Goal: Check status: Check status

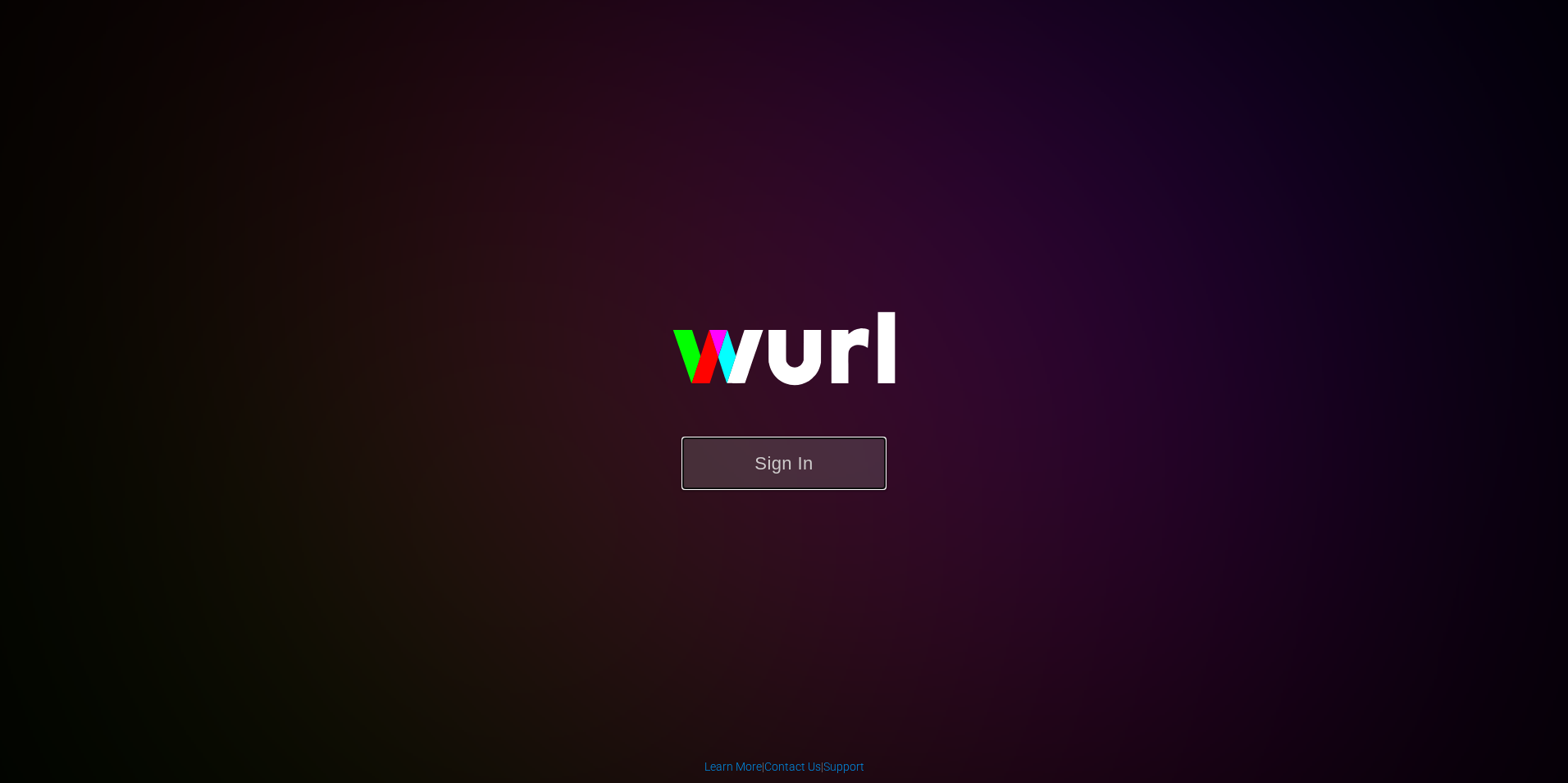
click at [855, 479] on button "Sign In" at bounding box center [784, 463] width 205 height 53
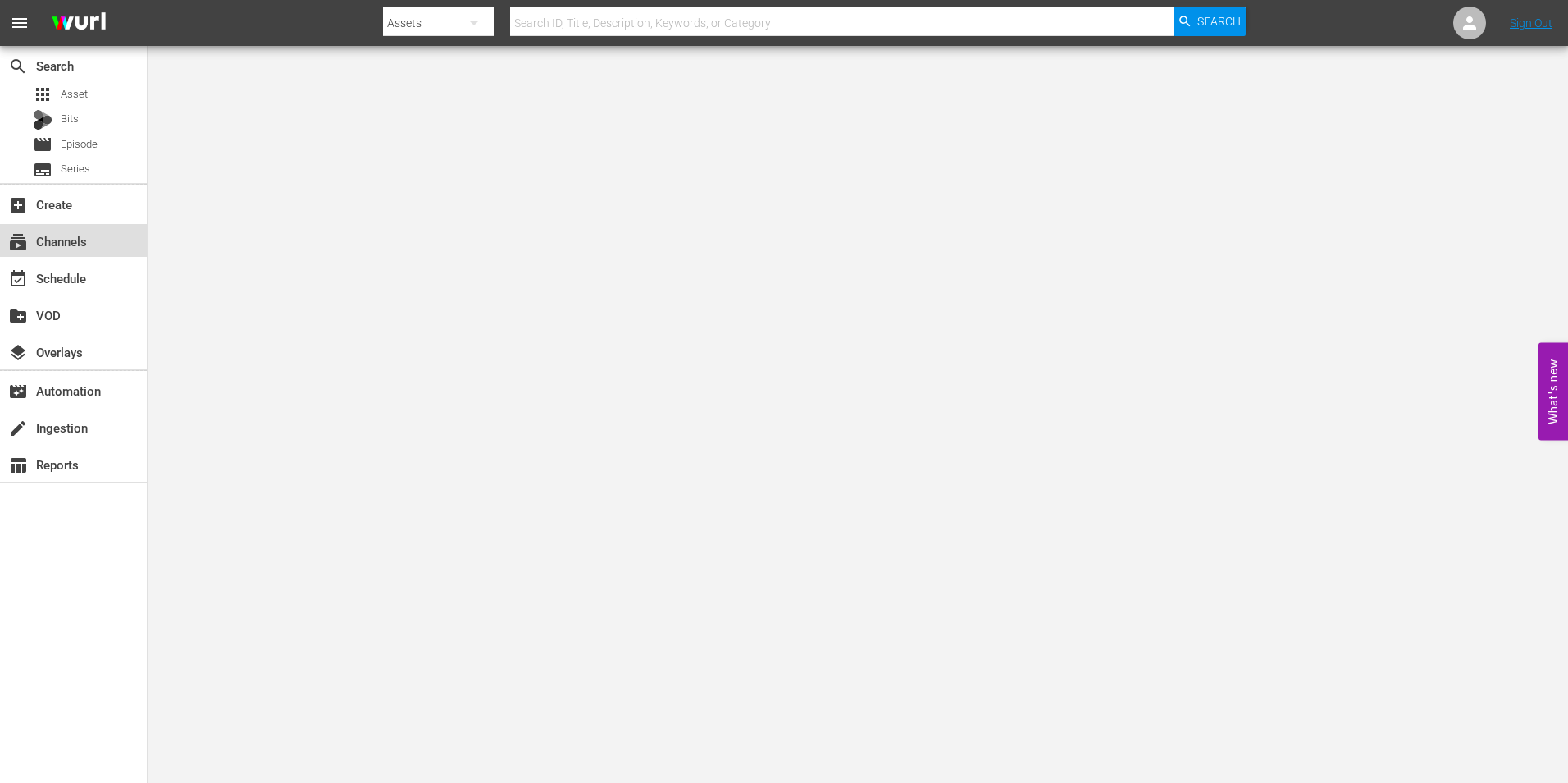
click at [87, 254] on div "subscriptions Channels" at bounding box center [73, 240] width 147 height 33
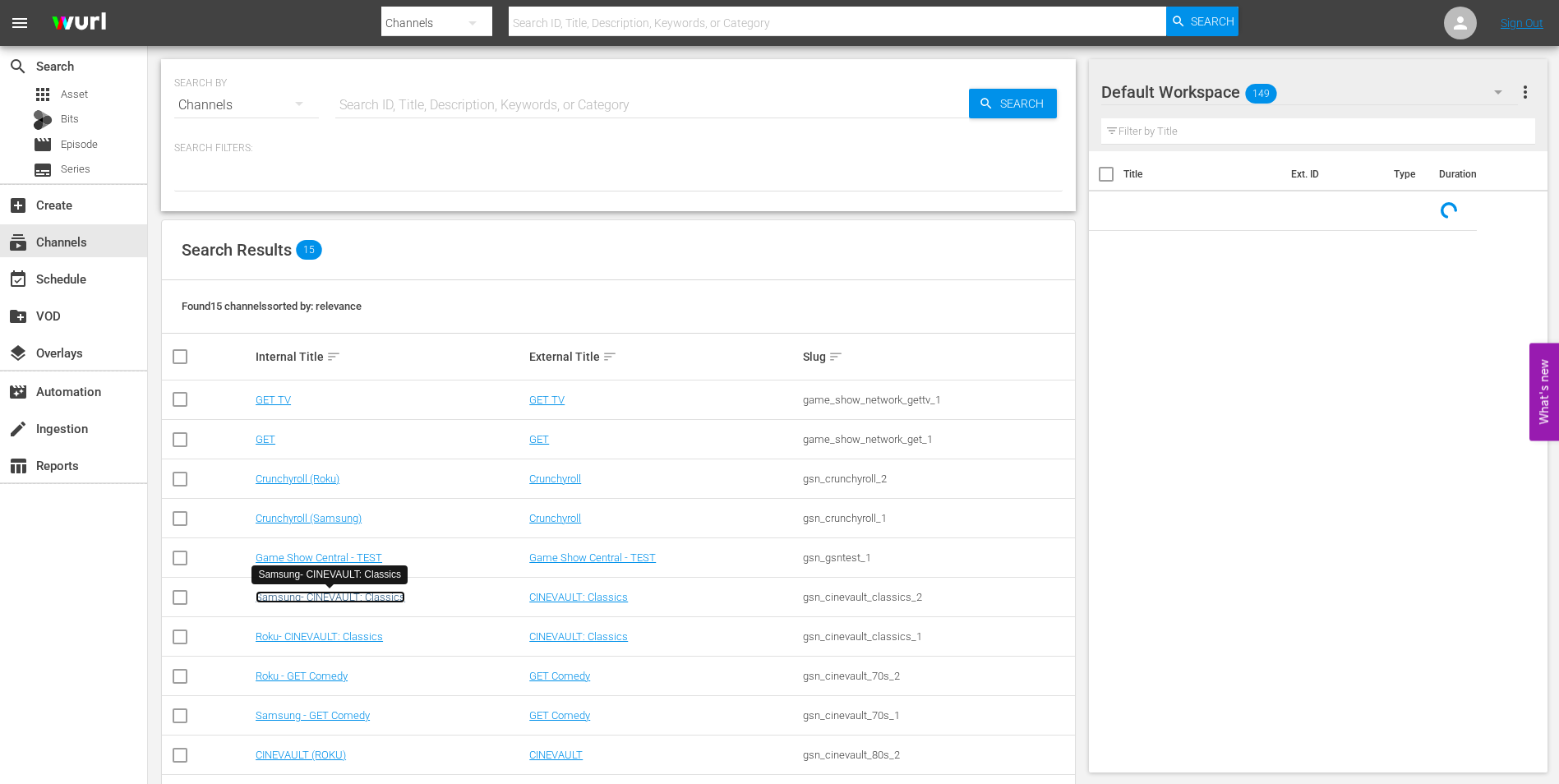
click at [361, 598] on link "Samsung- CINEVAULT: Classics" at bounding box center [330, 597] width 150 height 13
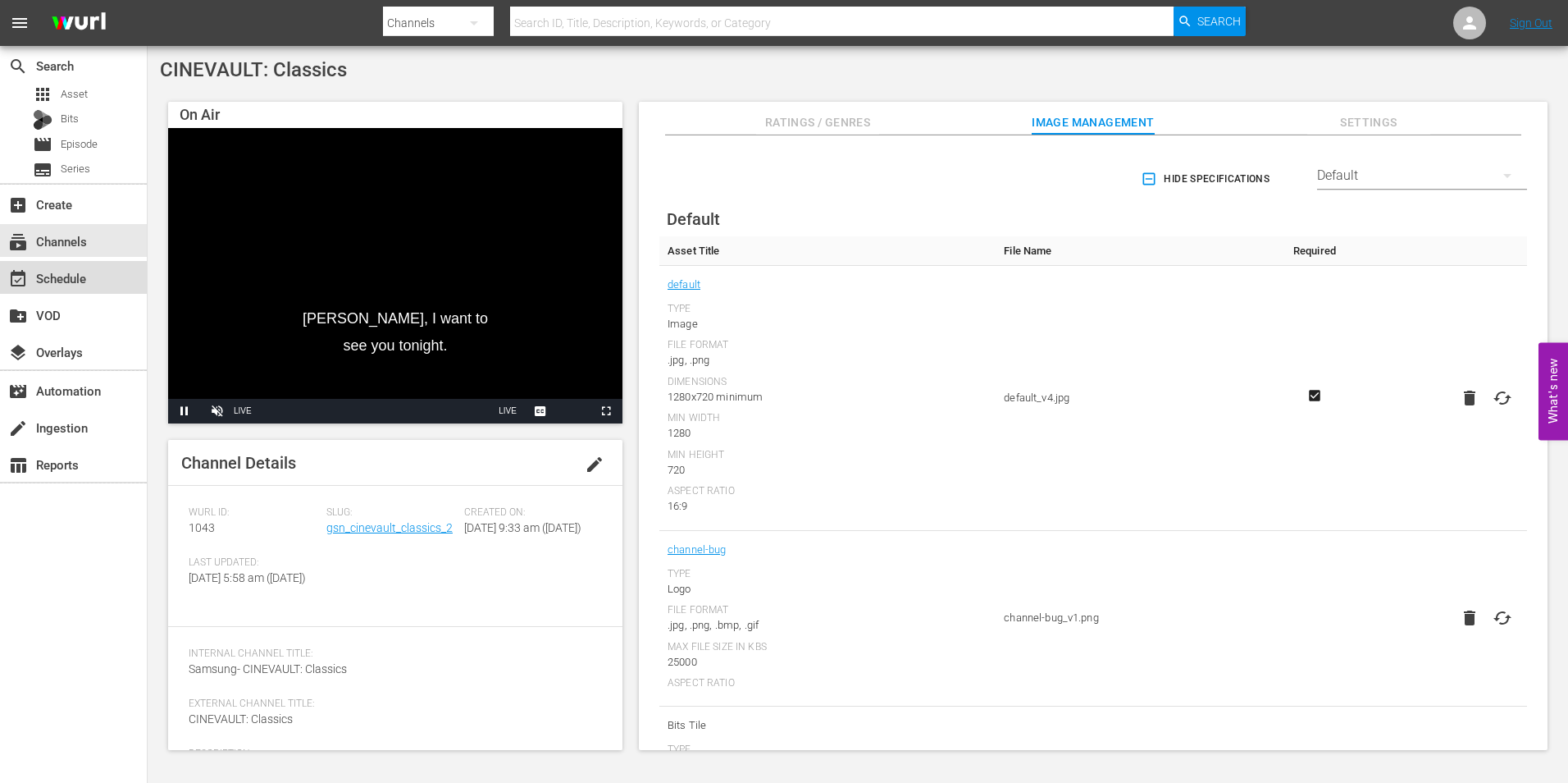
click at [65, 283] on div "event_available Schedule" at bounding box center [46, 275] width 91 height 15
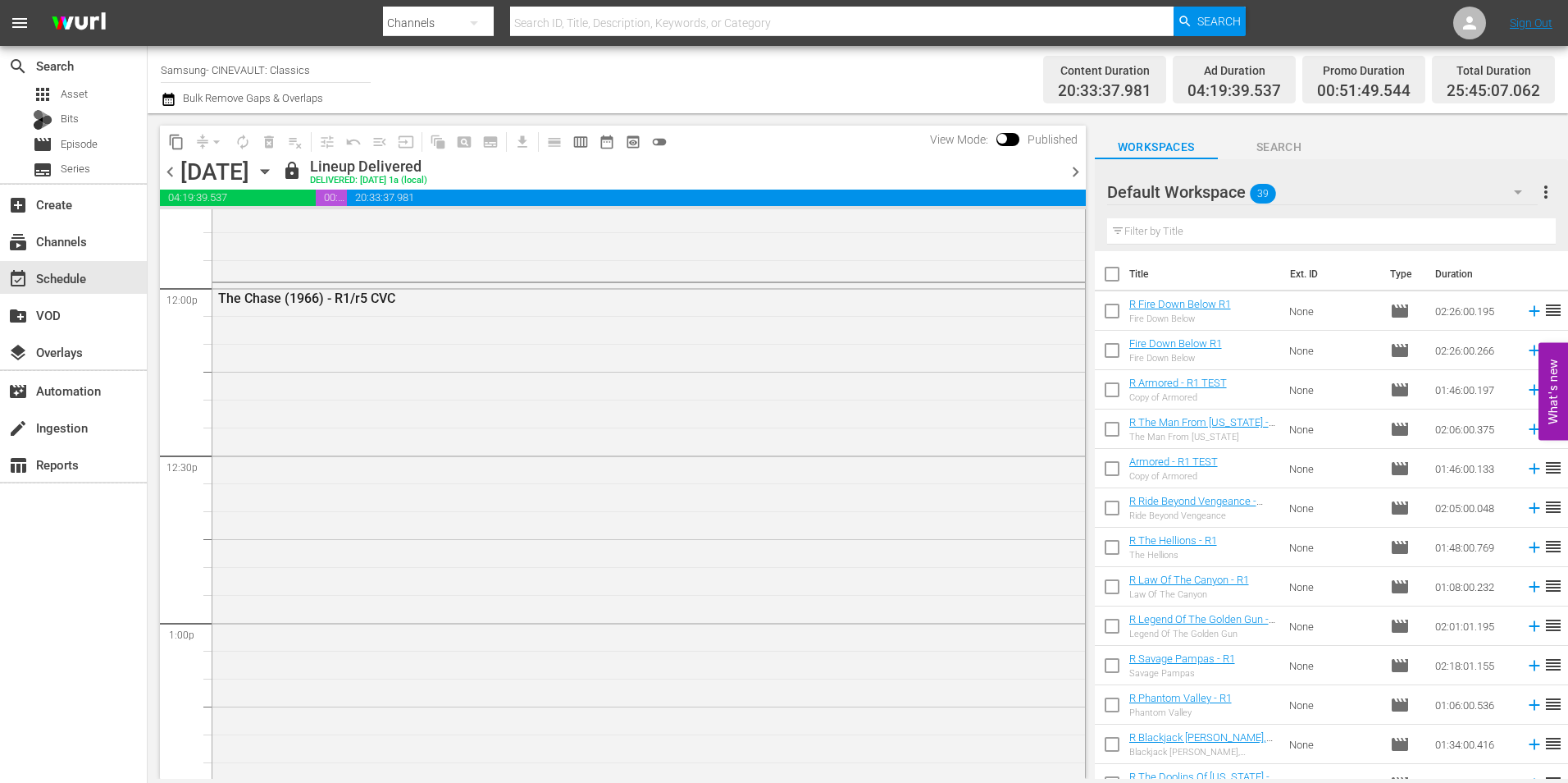
scroll to position [4595, 0]
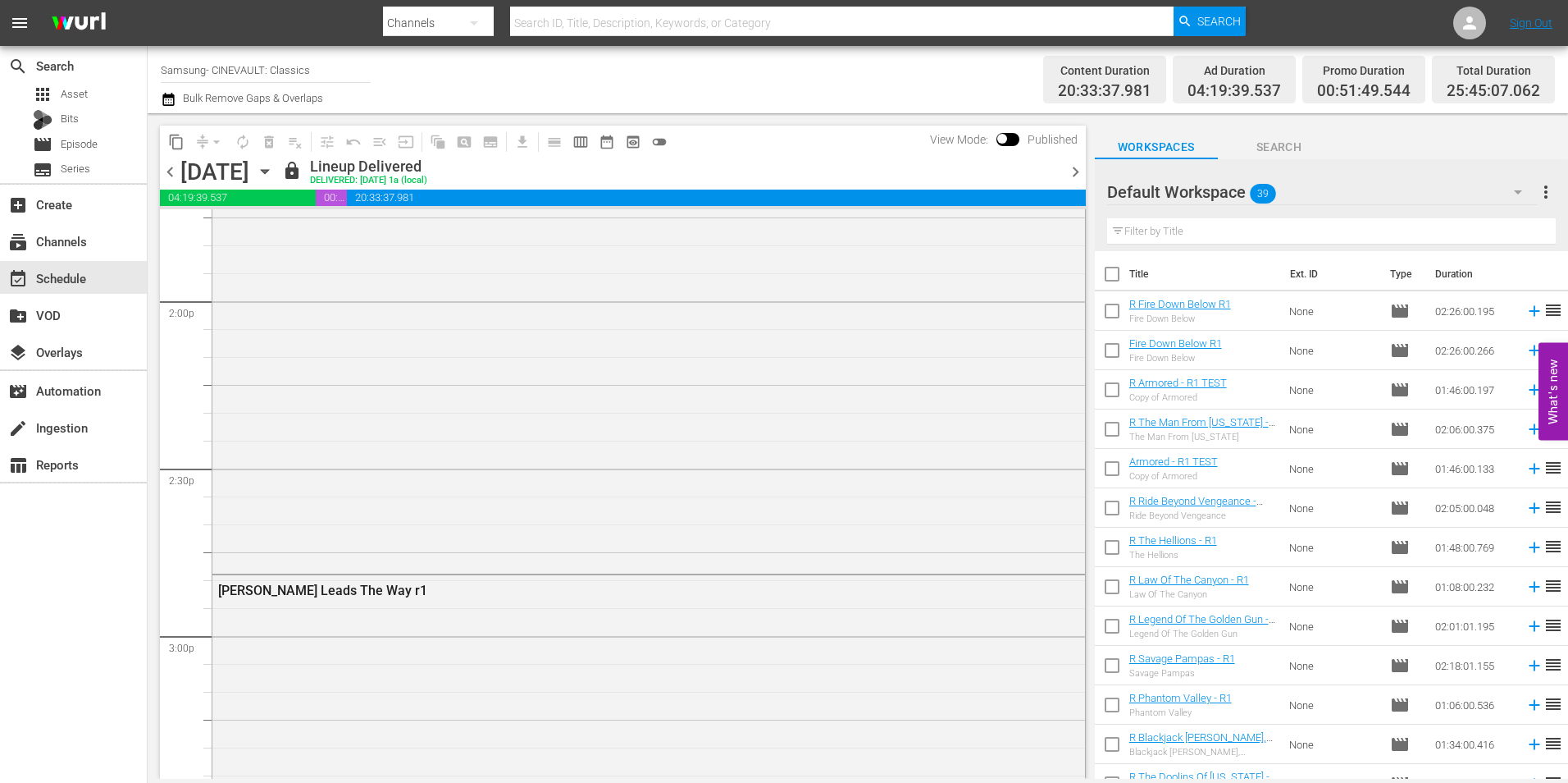
click at [1067, 168] on span "chevron_right" at bounding box center [1075, 171] width 20 height 20
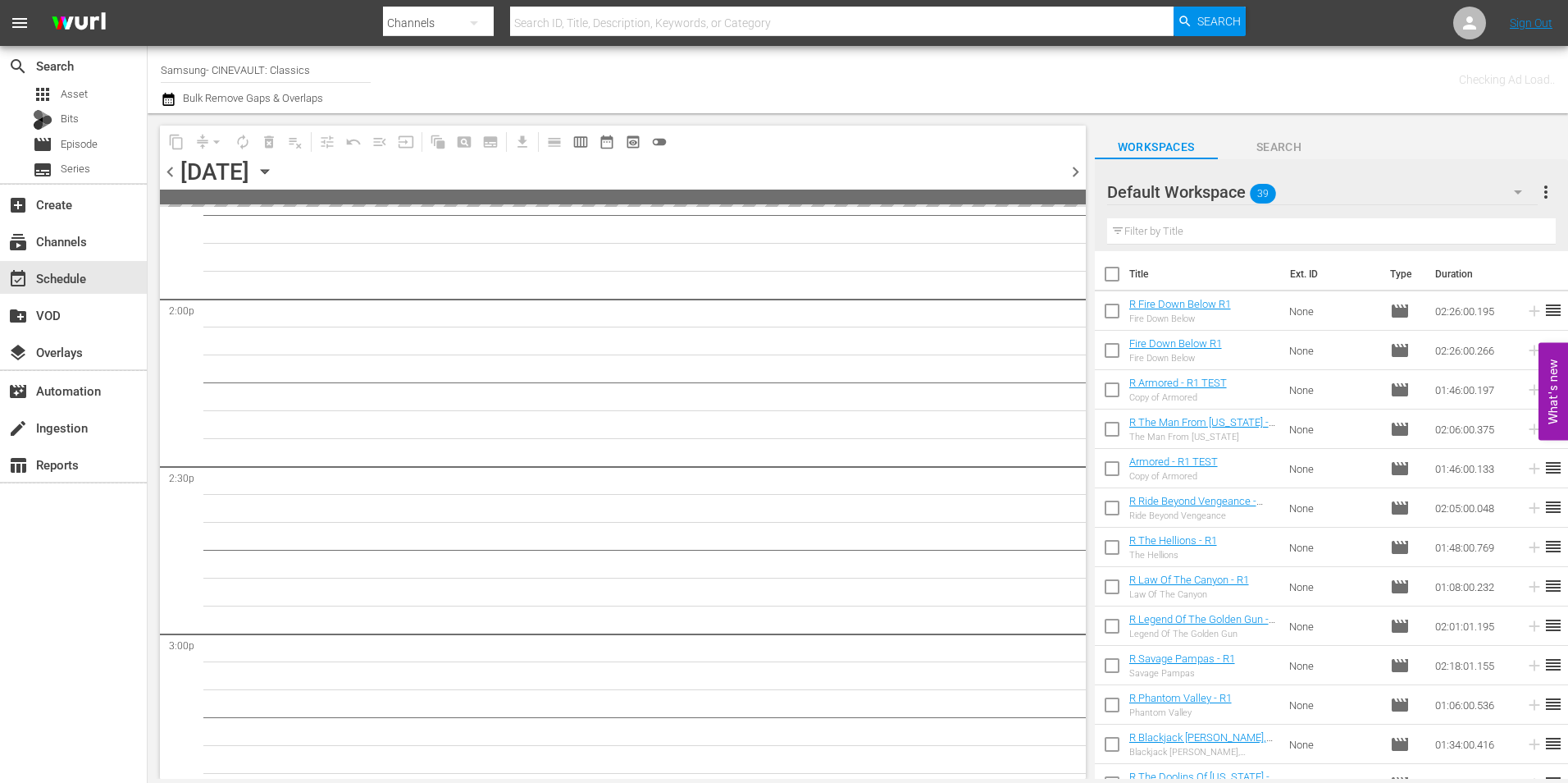
scroll to position [4735, 0]
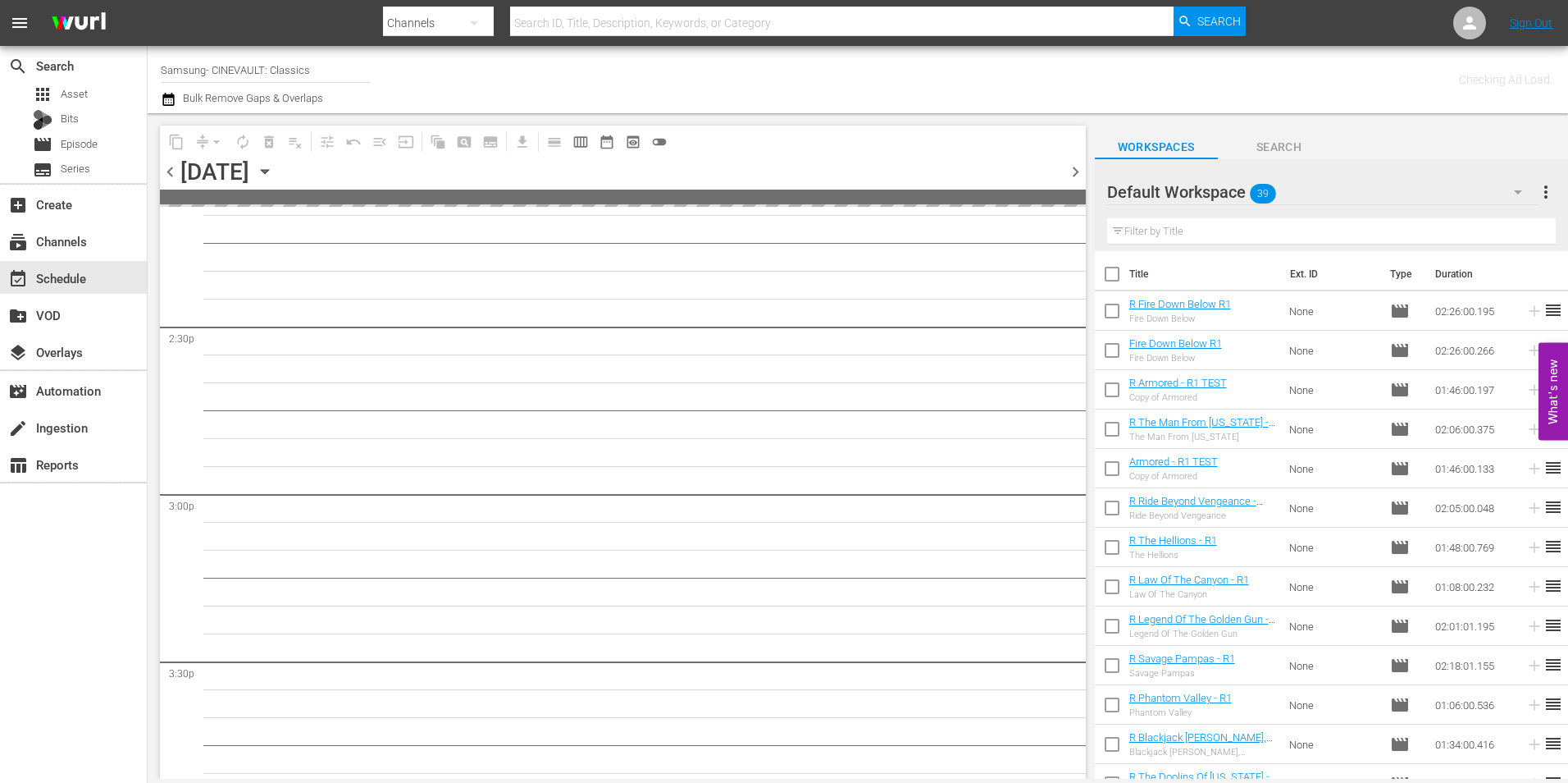
click at [1072, 173] on span "chevron_right" at bounding box center [1075, 171] width 20 height 20
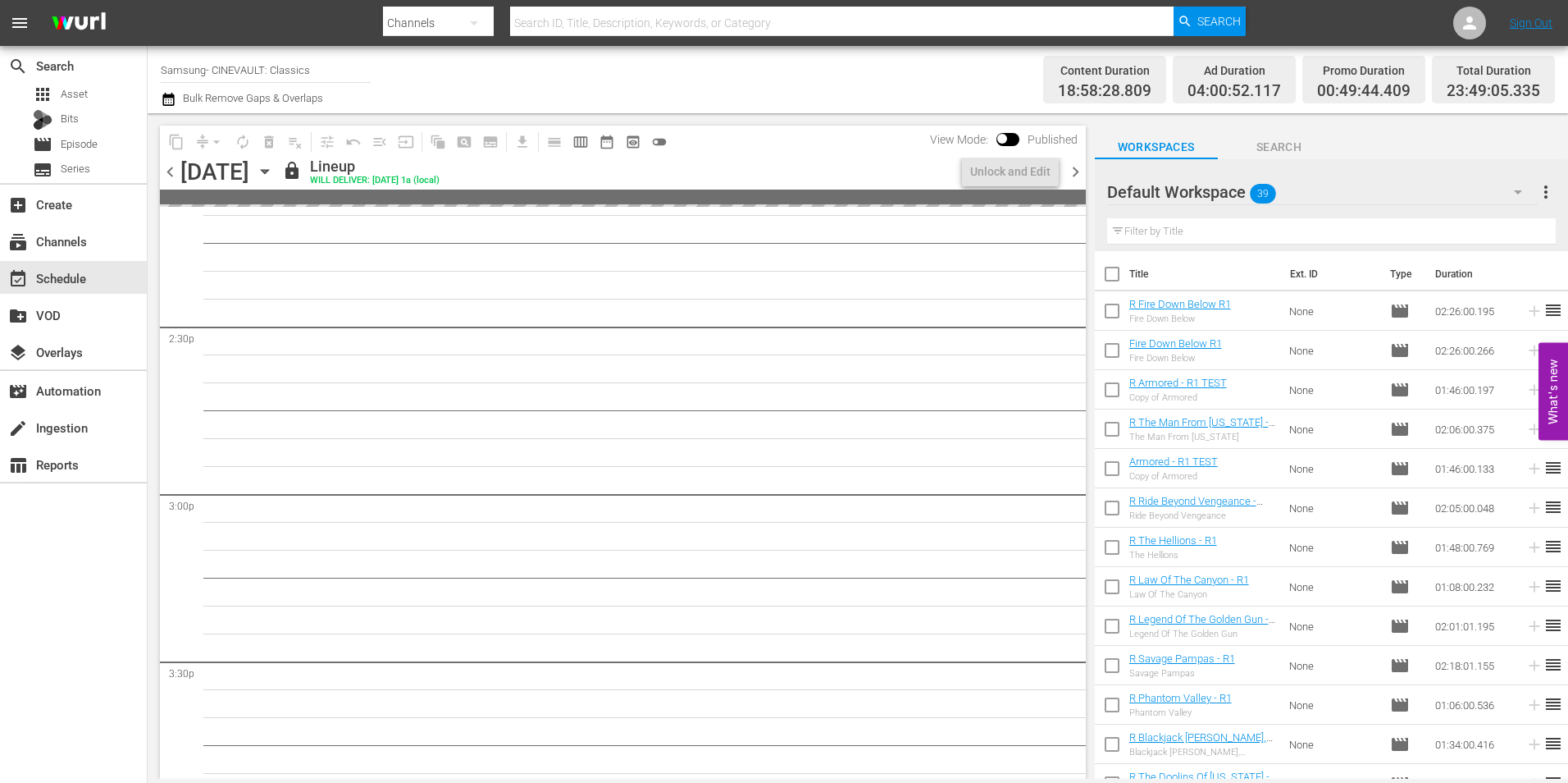
click at [177, 176] on span "chevron_left" at bounding box center [170, 171] width 20 height 20
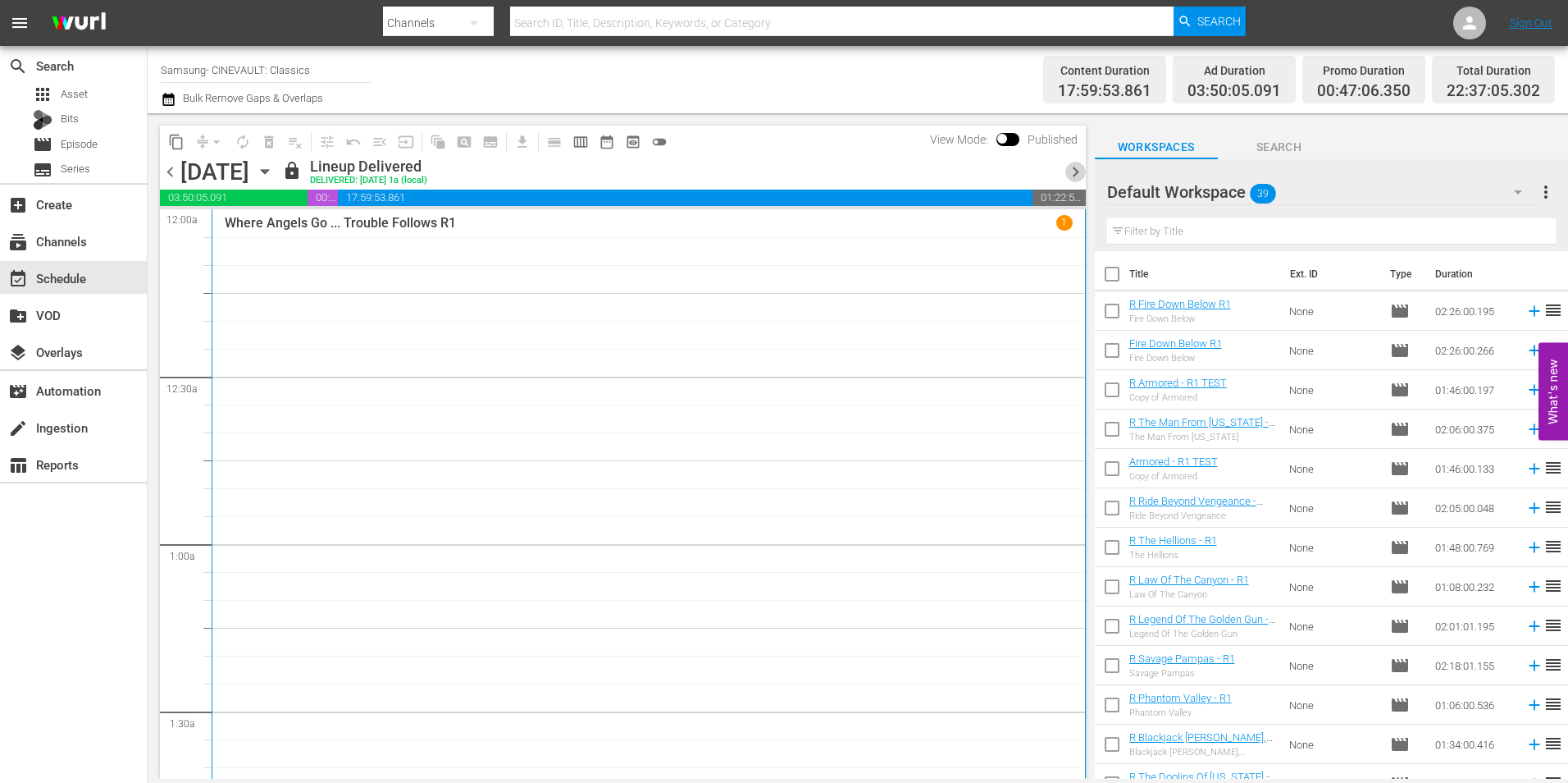
click at [1078, 173] on span "chevron_right" at bounding box center [1075, 171] width 20 height 20
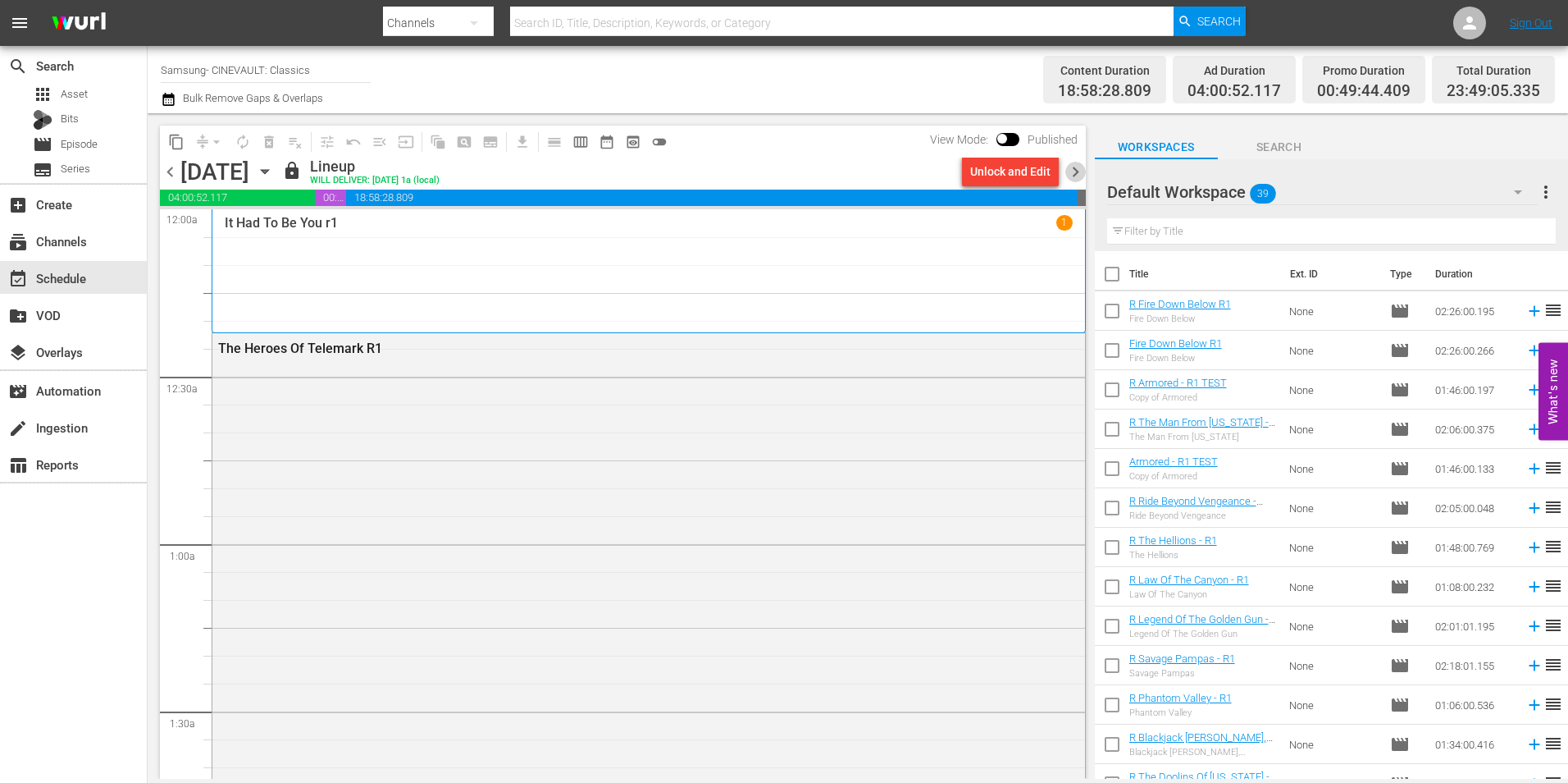
click at [1080, 176] on span "chevron_right" at bounding box center [1075, 171] width 20 height 20
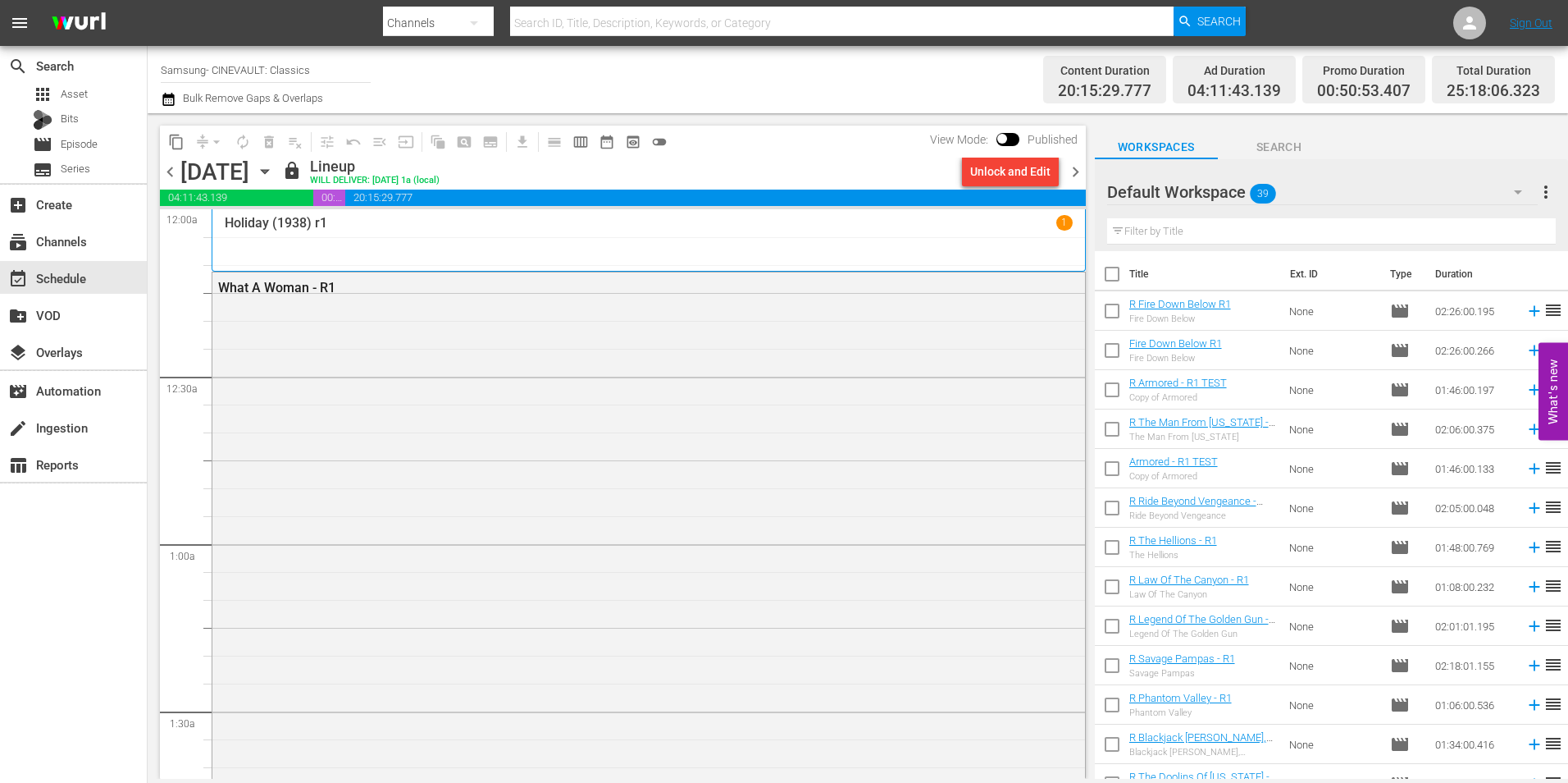
click at [1082, 167] on span "chevron_right" at bounding box center [1075, 171] width 20 height 20
